Goal: Task Accomplishment & Management: Complete application form

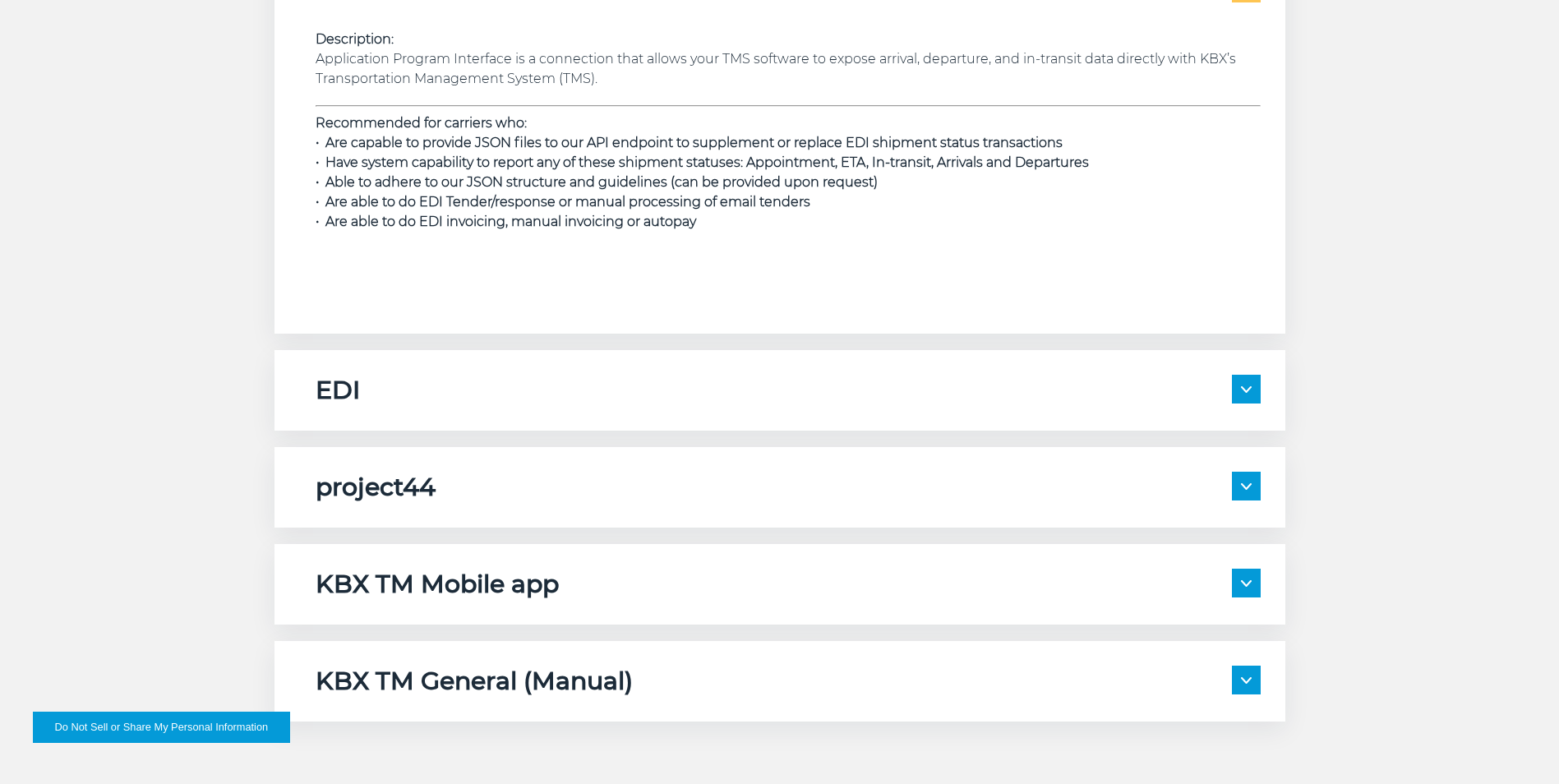
scroll to position [2793, 0]
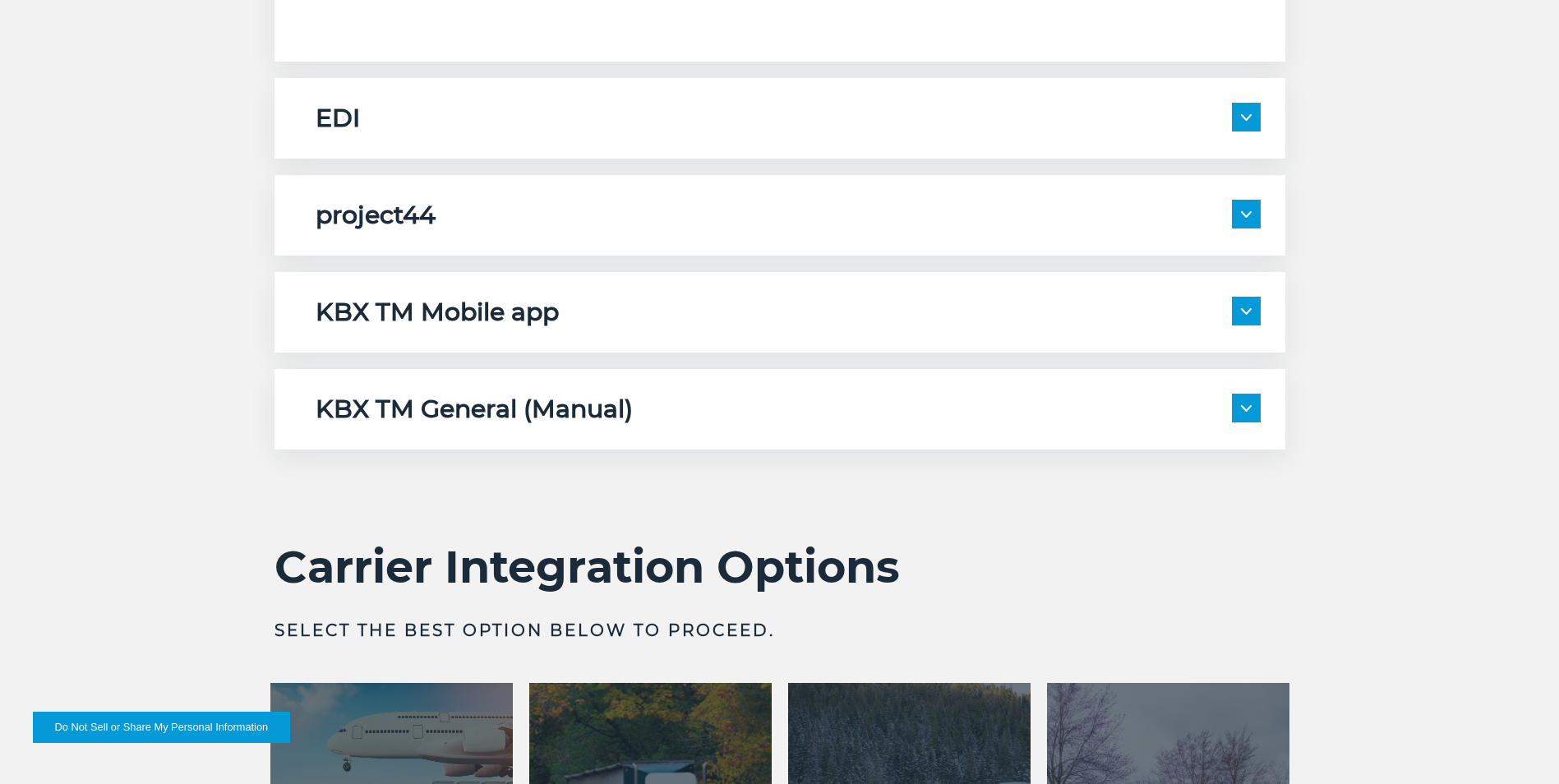
drag, startPoint x: 1264, startPoint y: 302, endPoint x: 1254, endPoint y: 309, distance: 12.2
click at [1264, 303] on div "KBX TM Mobile app Description: KBX TM Mobile is our mobile app for drivers to u…" at bounding box center [780, 311] width 1011 height 81
click at [1251, 310] on span at bounding box center [1247, 311] width 29 height 29
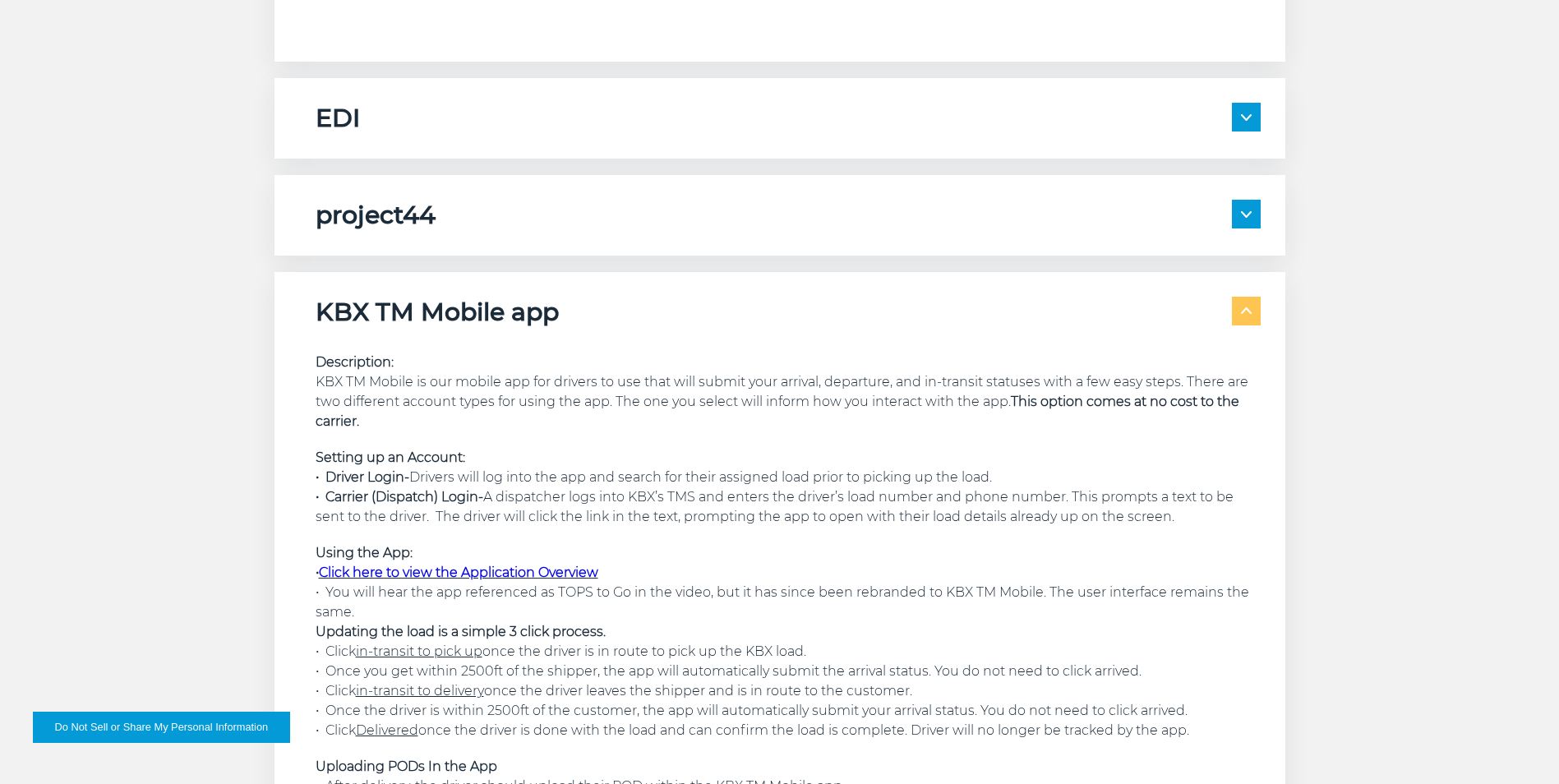
click at [531, 574] on link "Click here to view the Application Overview" at bounding box center [458, 572] width 279 height 16
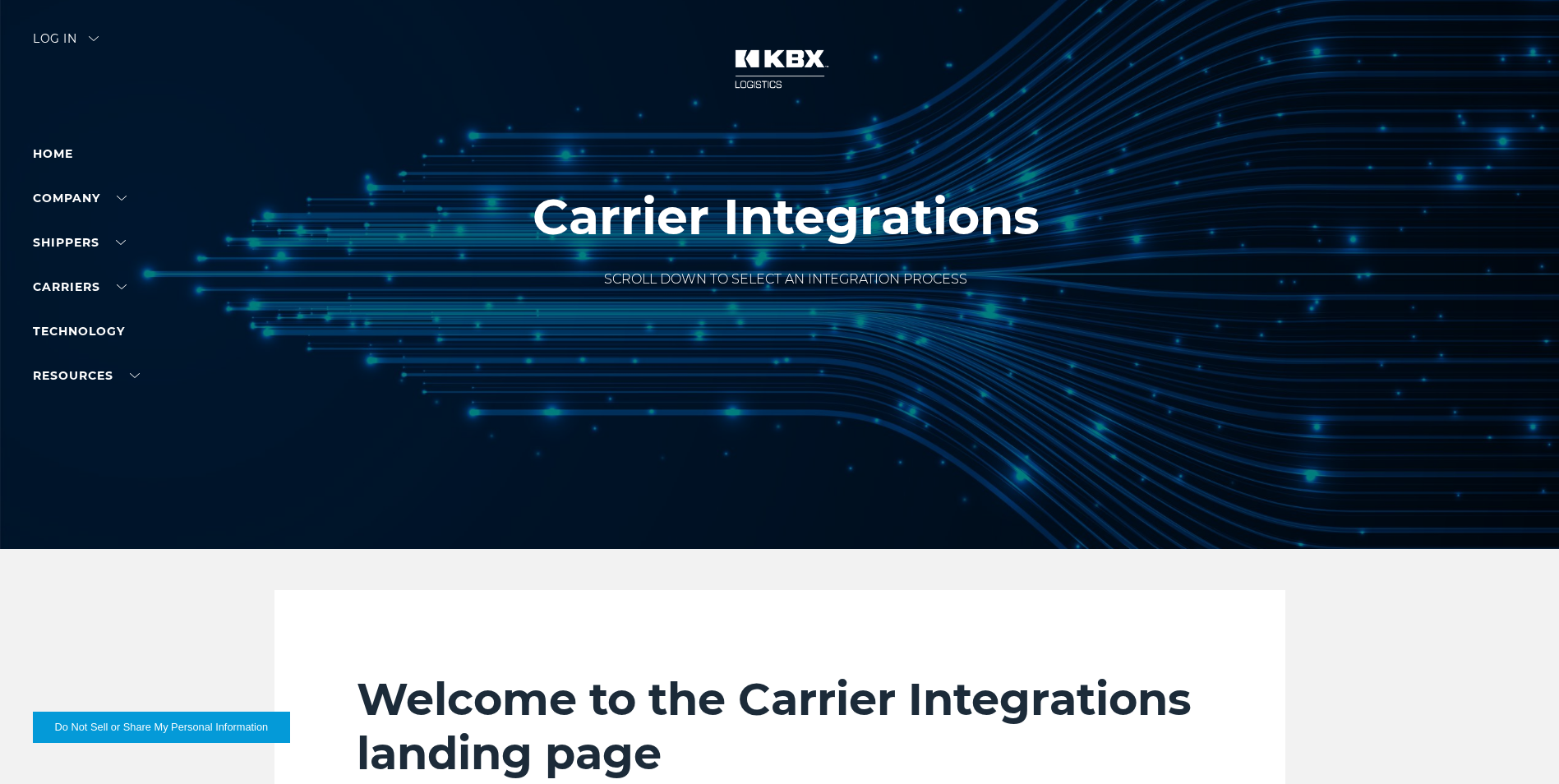
click at [85, 43] on div "Log in" at bounding box center [66, 45] width 66 height 23
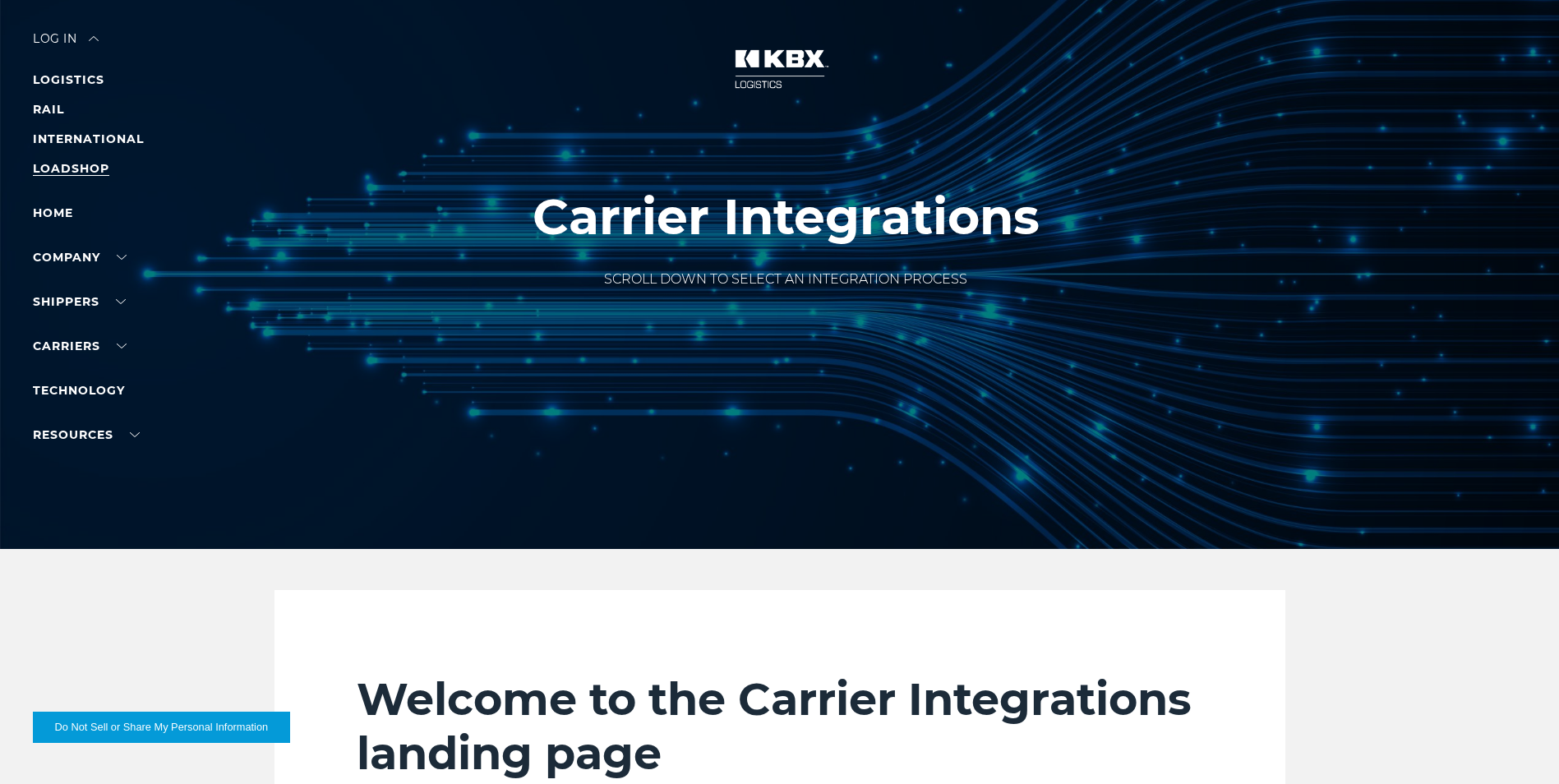
click at [85, 171] on link "LOADSHOP" at bounding box center [71, 167] width 77 height 15
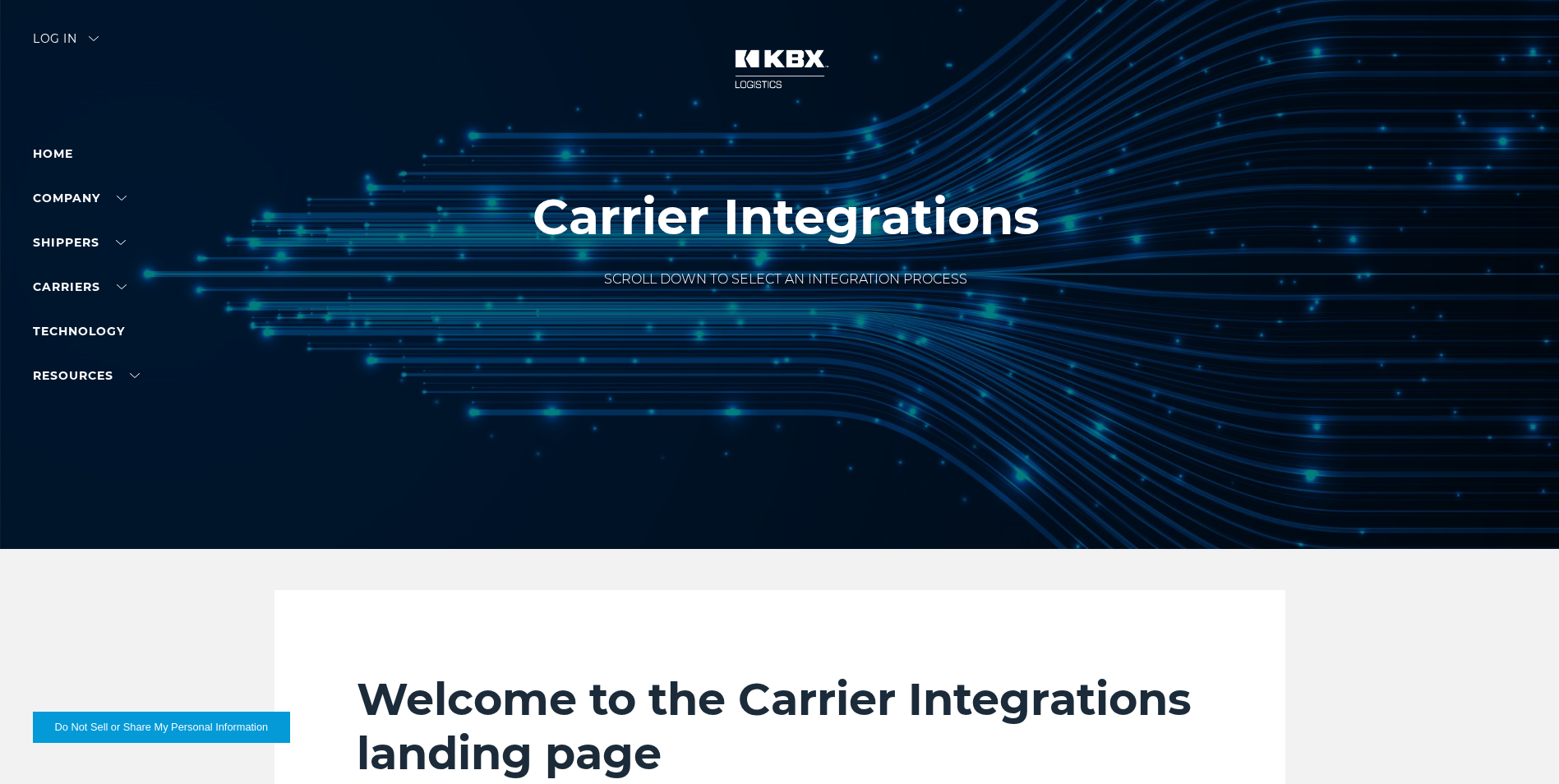
click at [91, 34] on div "Log in" at bounding box center [66, 45] width 66 height 23
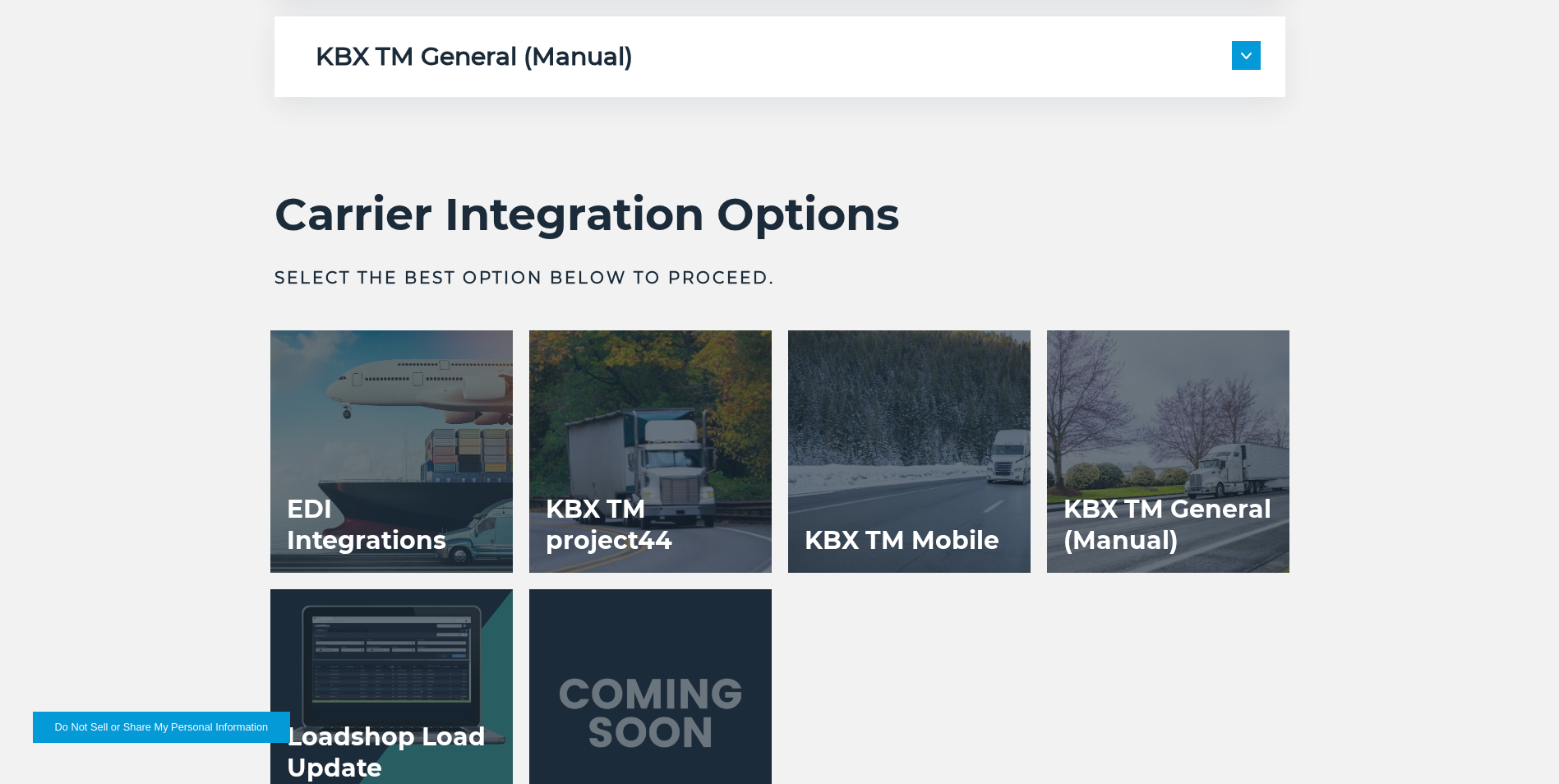
scroll to position [3285, 0]
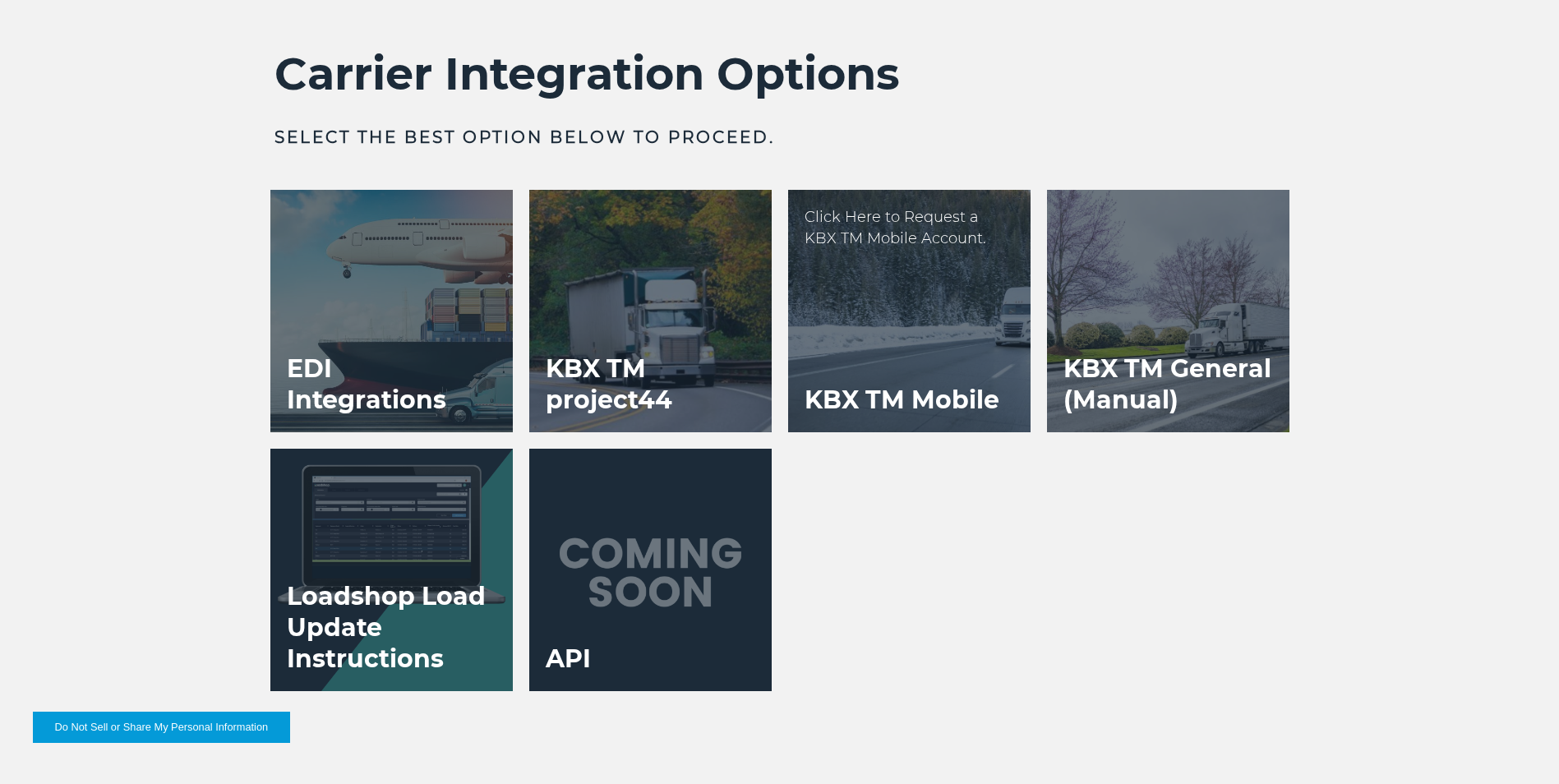
click at [953, 358] on div at bounding box center [909, 310] width 242 height 242
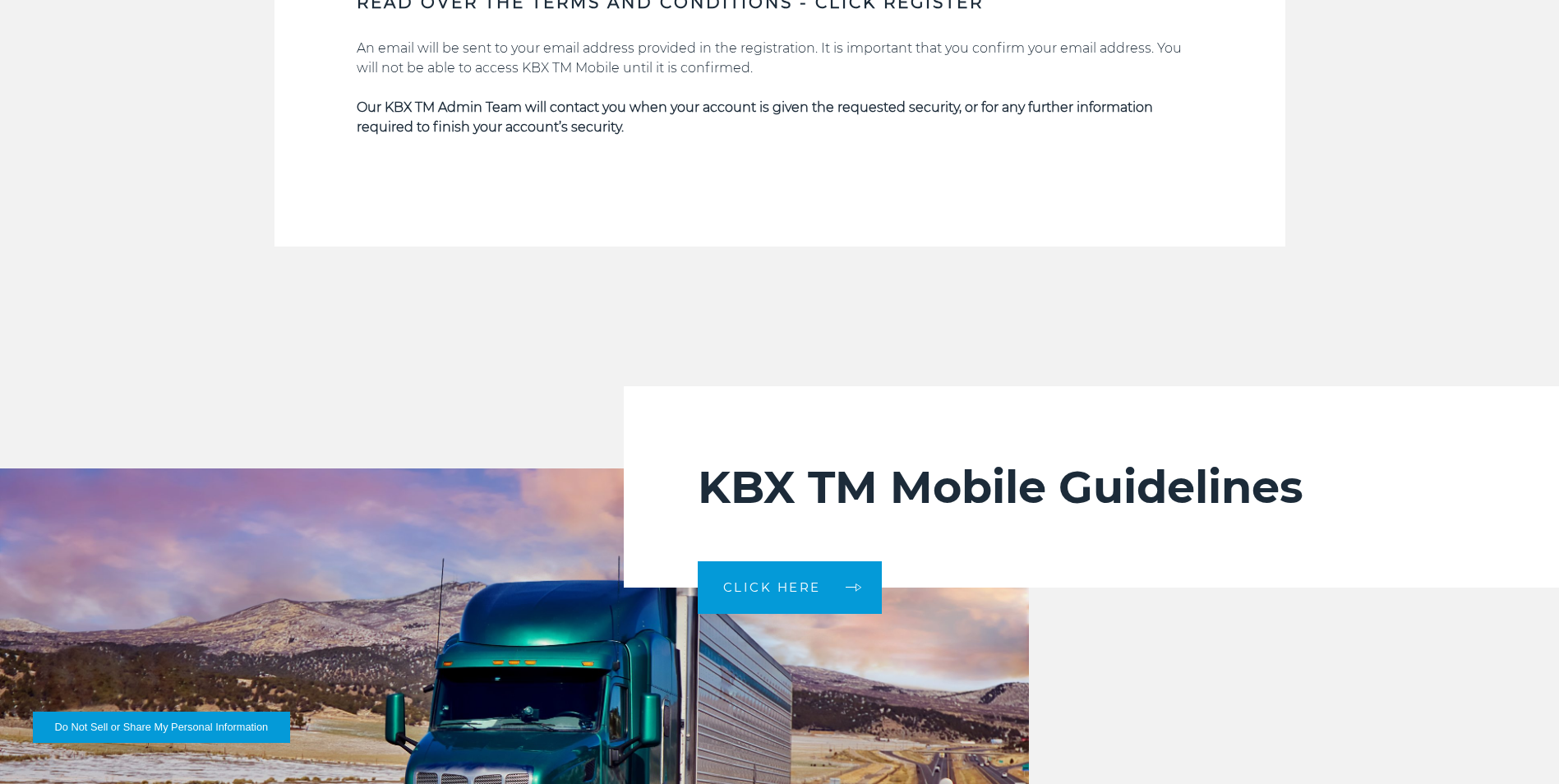
scroll to position [3285, 0]
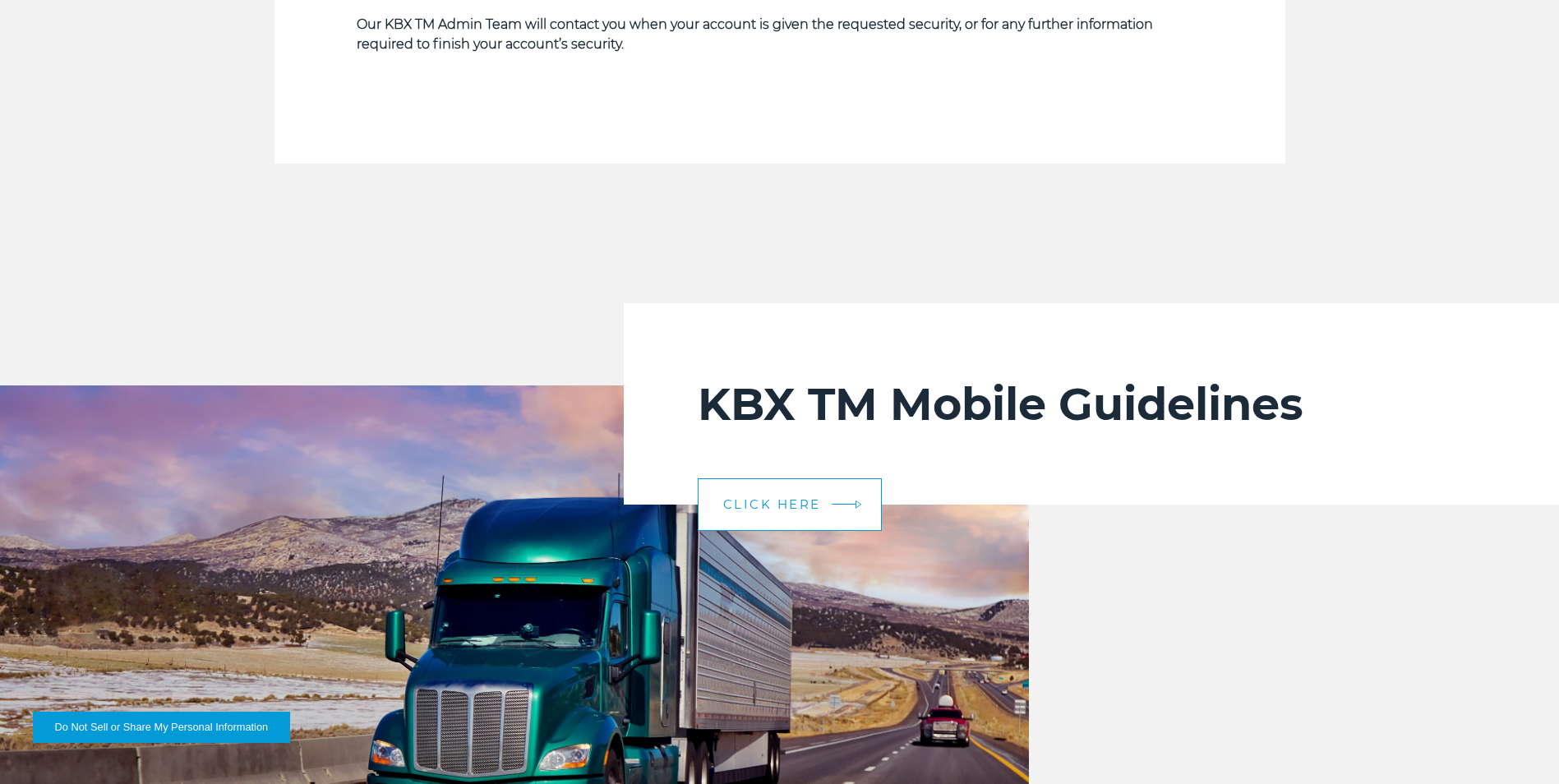
click at [817, 494] on link "CLICK HERE" at bounding box center [789, 504] width 184 height 53
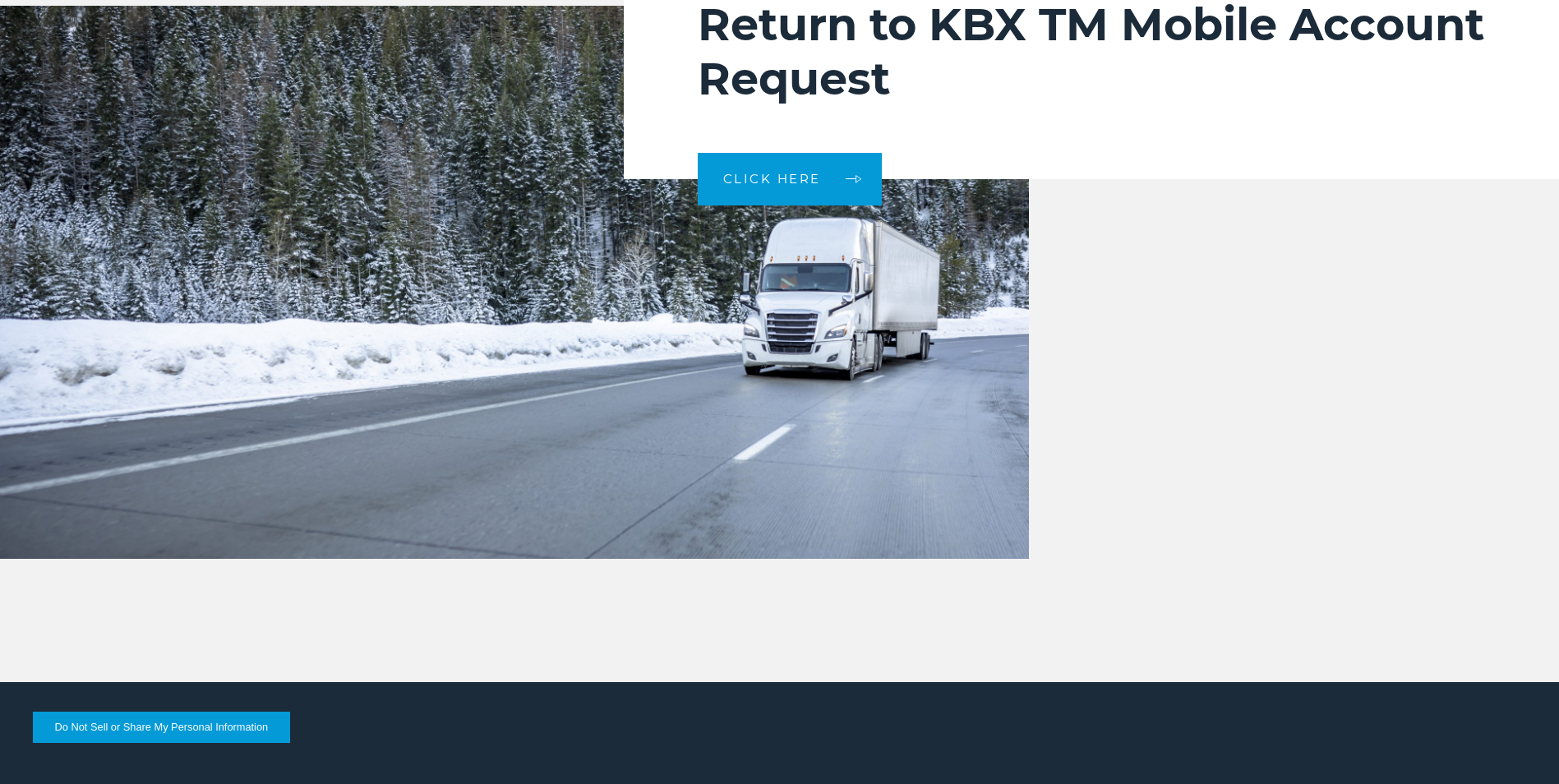
scroll to position [1314, 0]
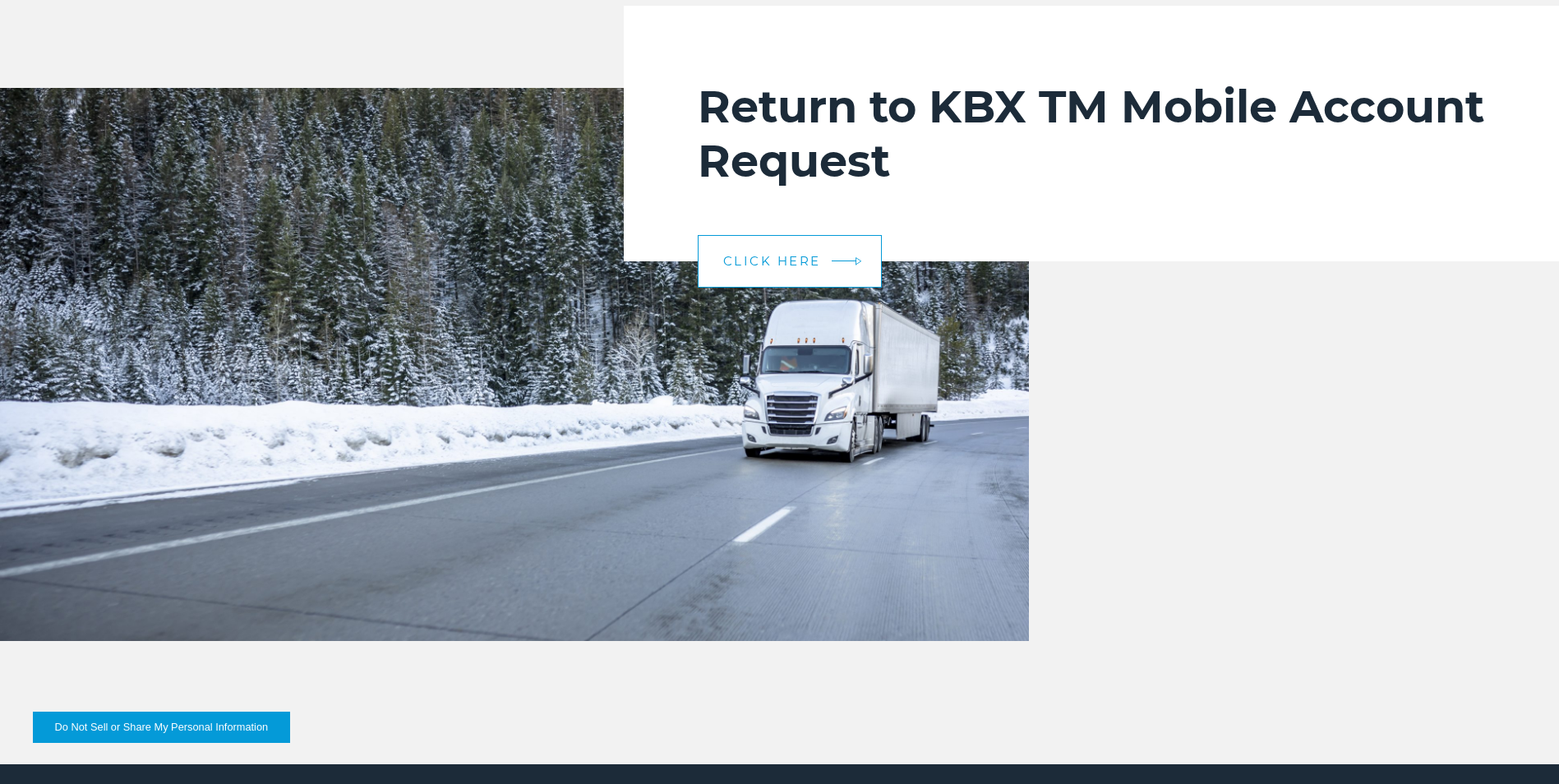
click at [773, 248] on link "CLICK HERE" at bounding box center [789, 261] width 184 height 53
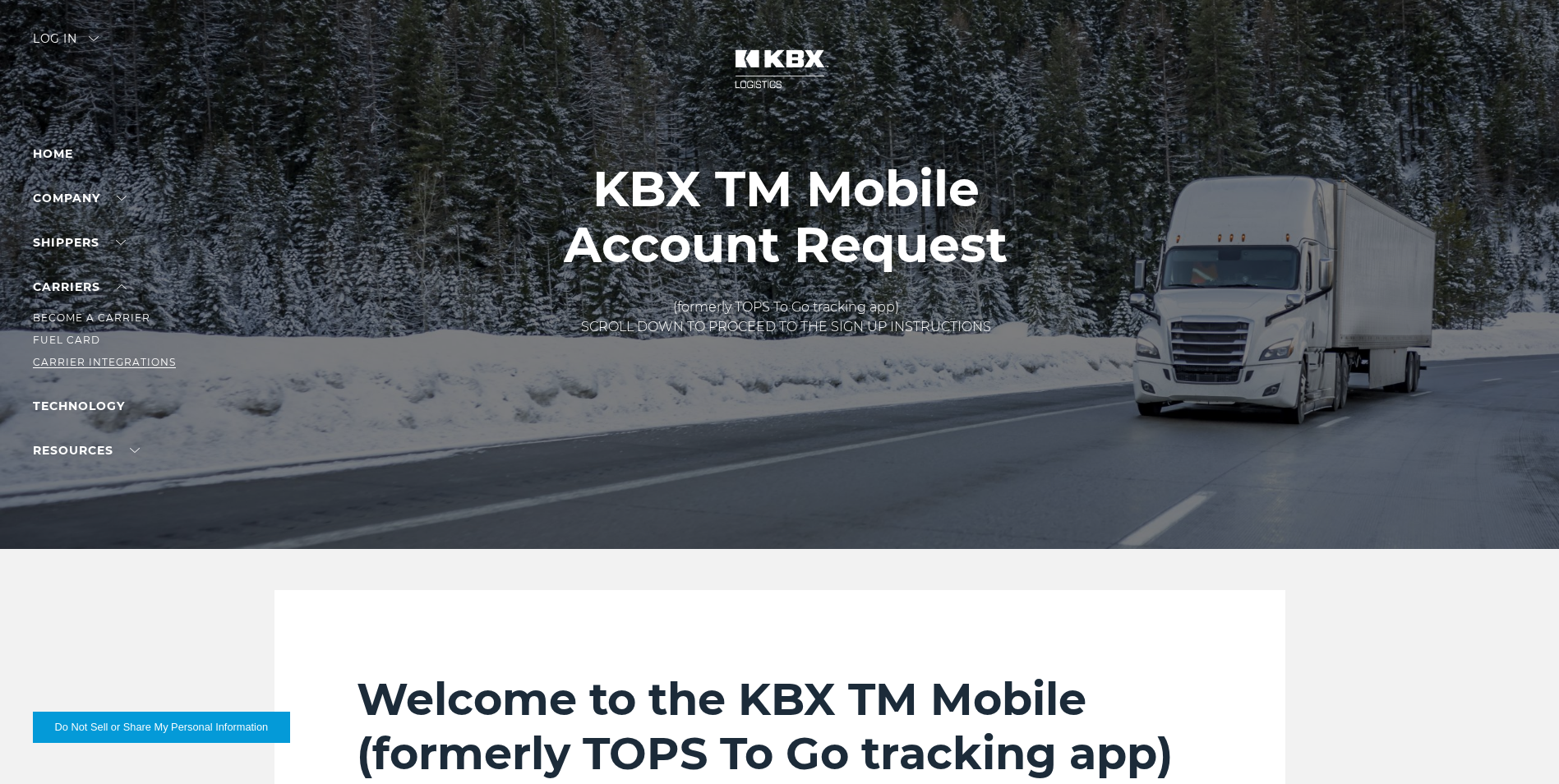
click at [96, 359] on link "Carrier Integrations" at bounding box center [104, 362] width 143 height 13
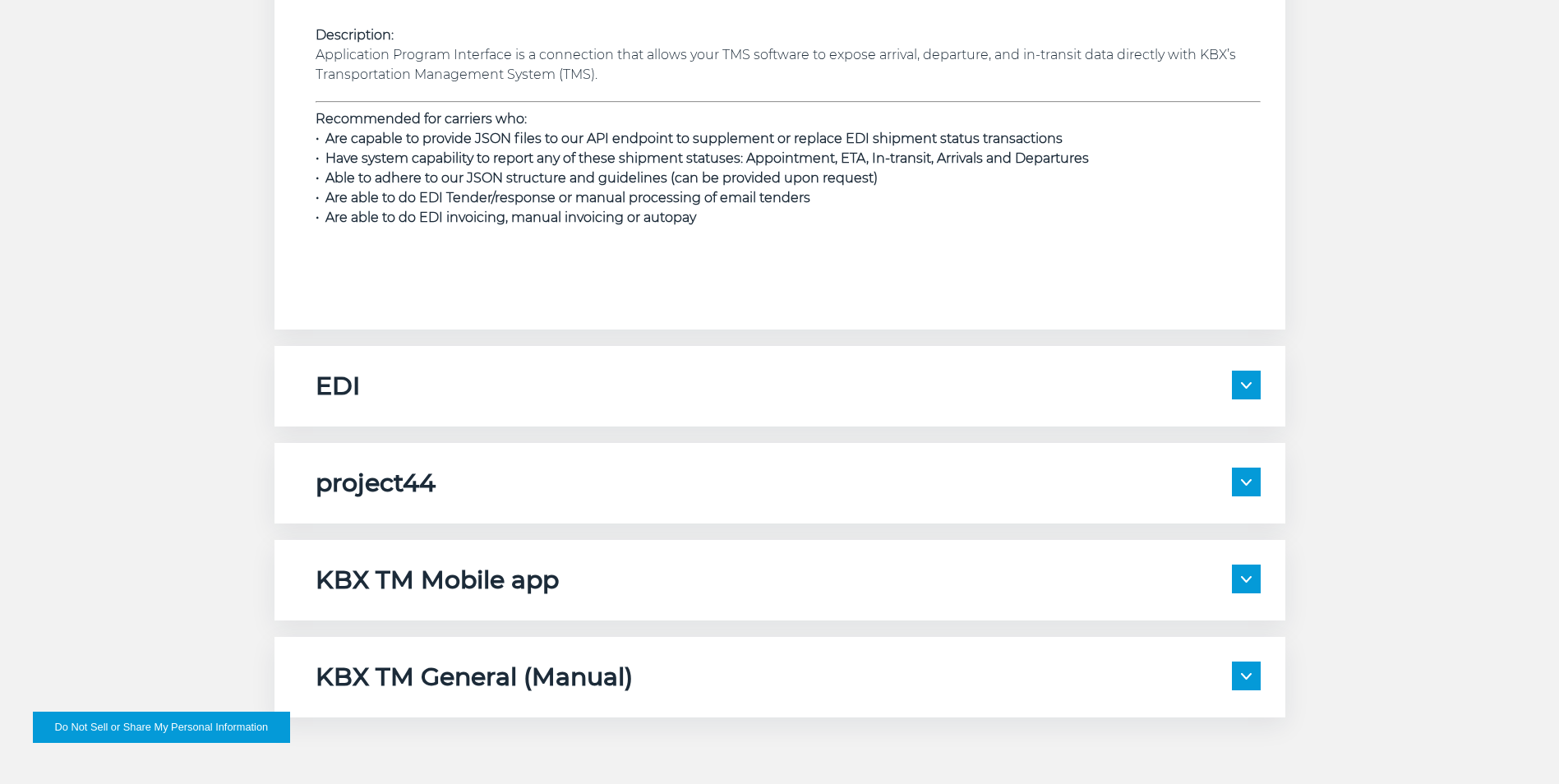
scroll to position [2547, 0]
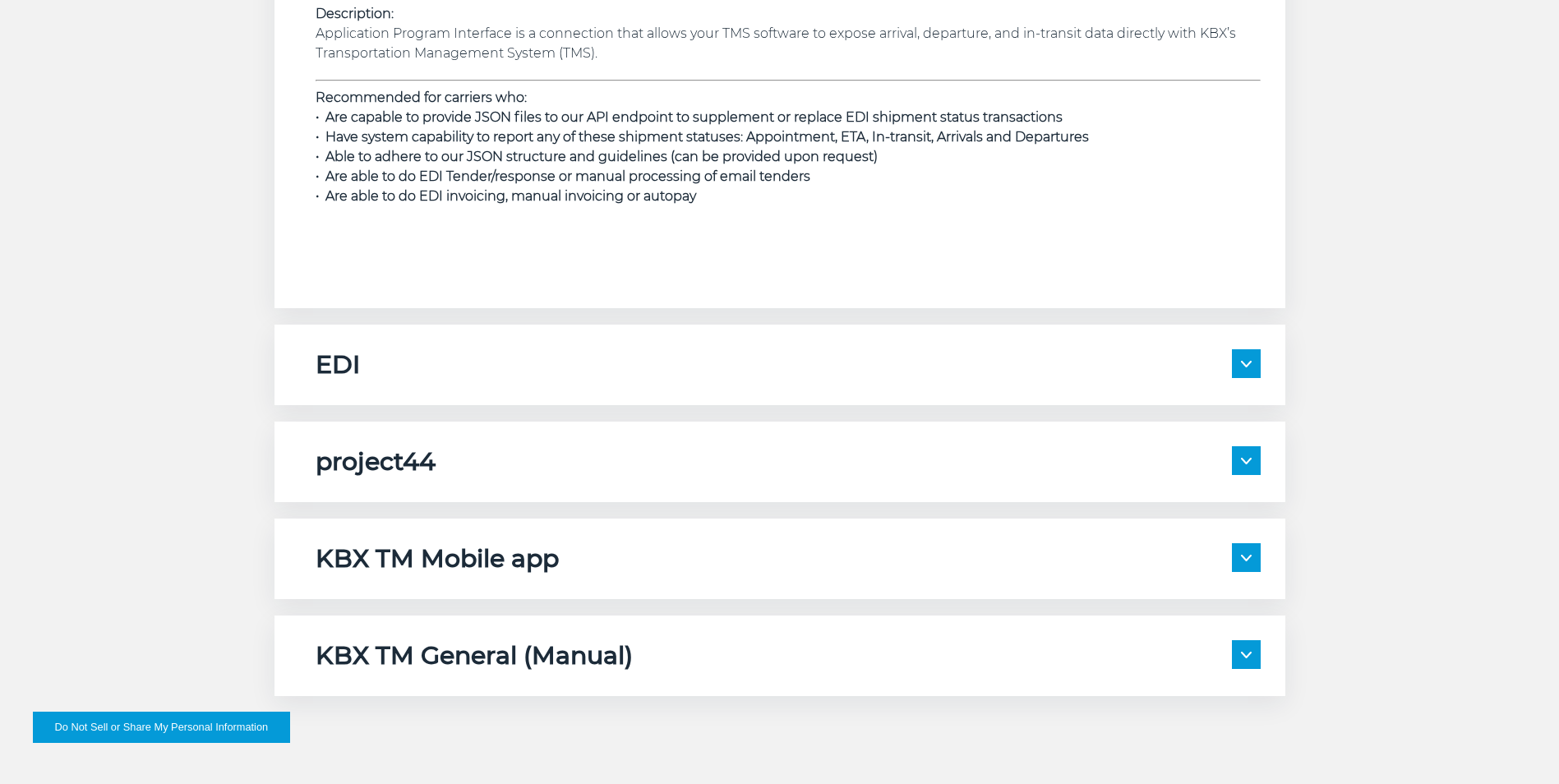
click at [1256, 556] on span at bounding box center [1247, 557] width 29 height 29
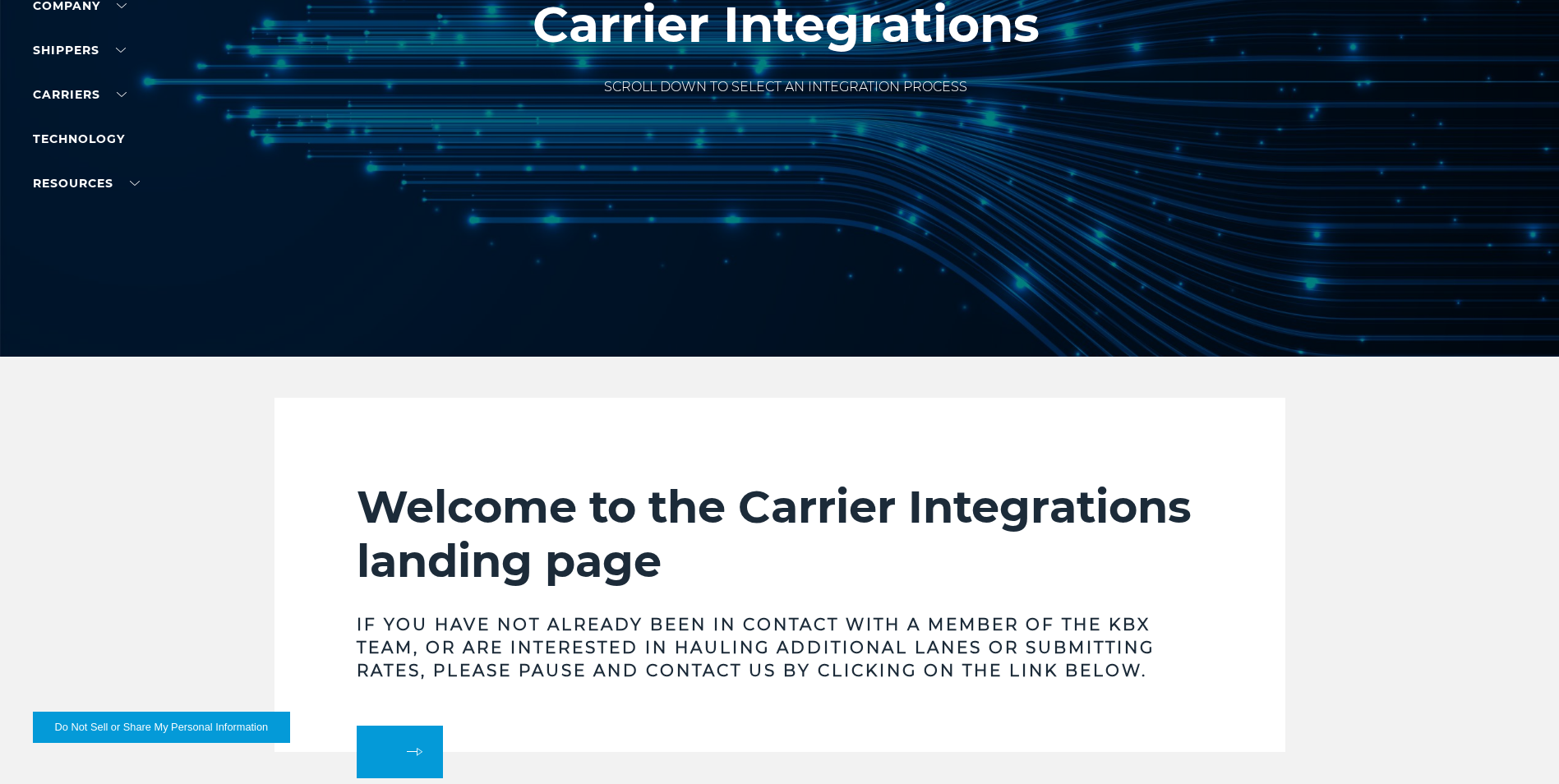
scroll to position [0, 0]
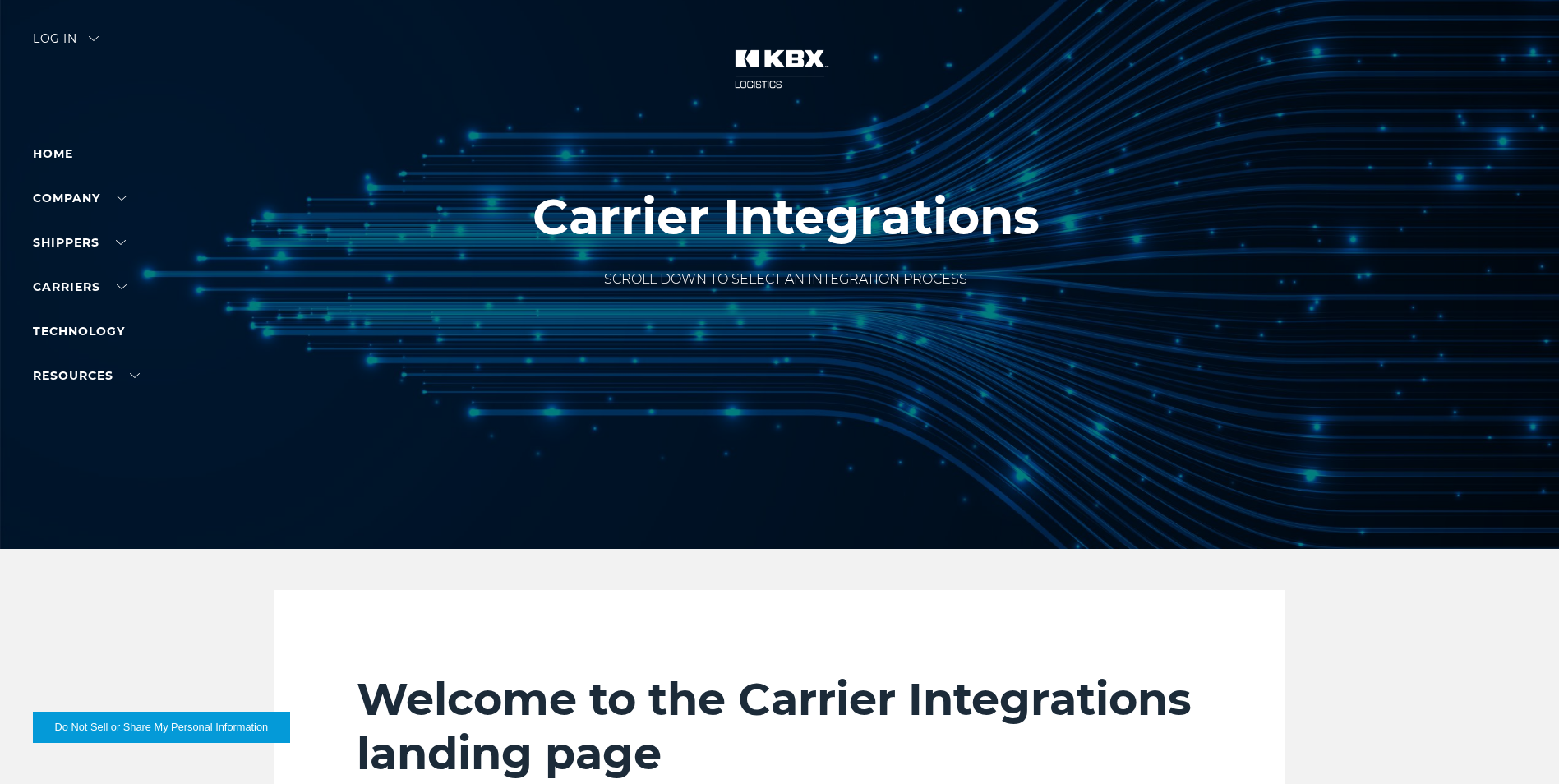
click at [84, 40] on div "Log in" at bounding box center [66, 45] width 66 height 23
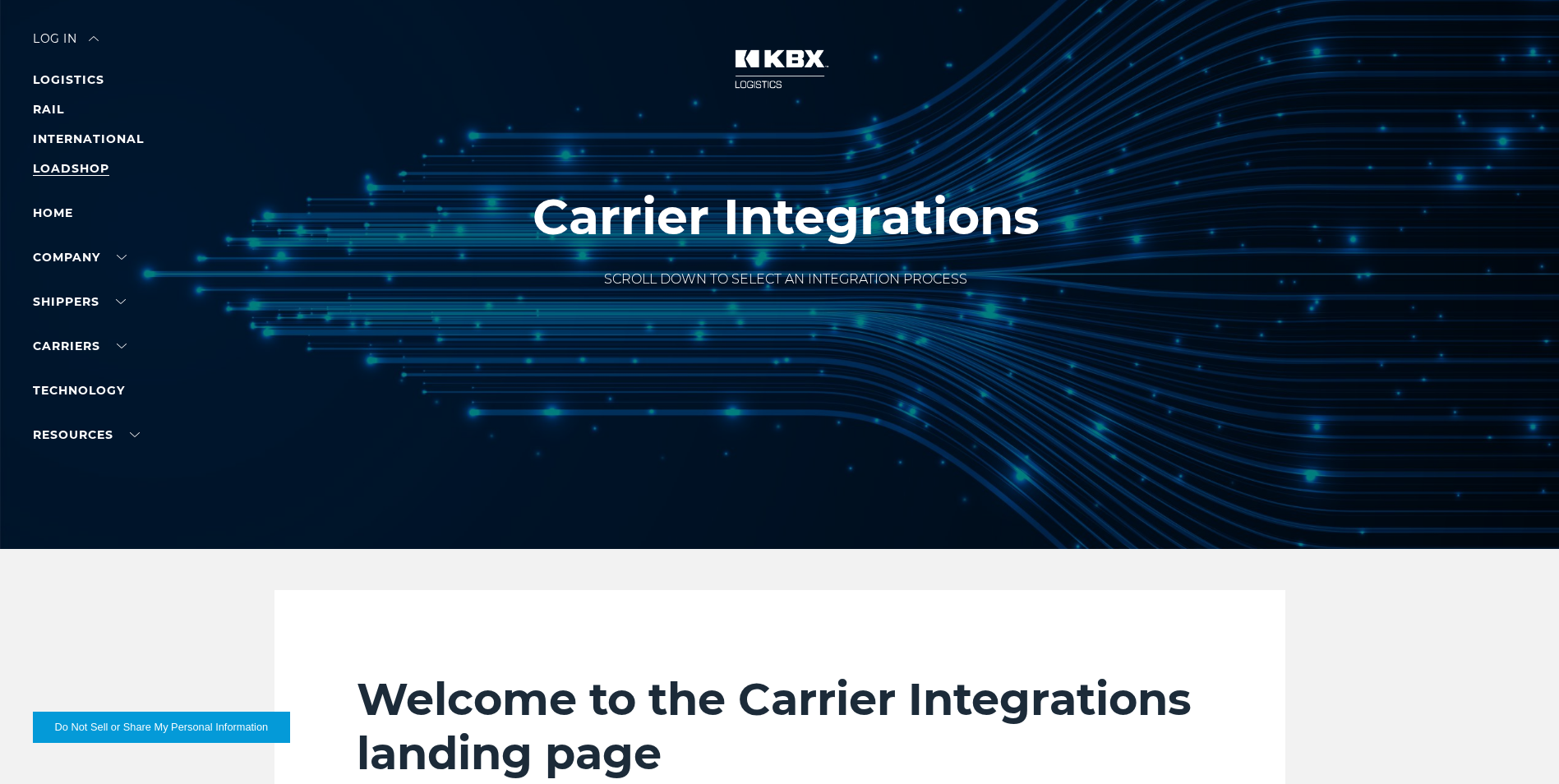
click at [93, 166] on link "LOADSHOP" at bounding box center [71, 167] width 77 height 15
